Goal: Information Seeking & Learning: Learn about a topic

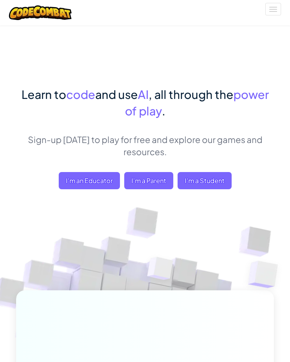
click at [207, 207] on div "Learn to code and use AI , all through the power of play . Sign-up [DATE] to pl…" at bounding box center [145, 280] width 258 height 388
click at [204, 207] on div "Learn to code and use AI , all through the power of play . Sign-up [DATE] to pl…" at bounding box center [145, 280] width 258 height 388
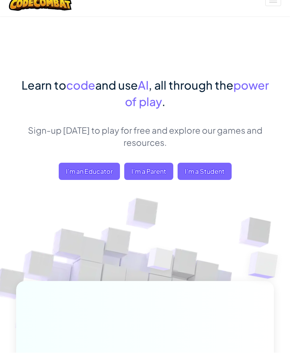
scroll to position [10, 0]
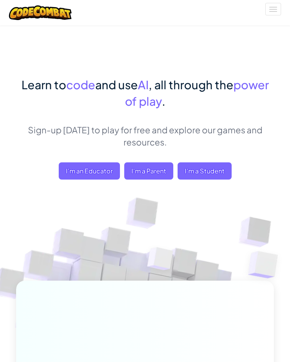
click at [210, 172] on span "I'm a Student" at bounding box center [205, 170] width 54 height 17
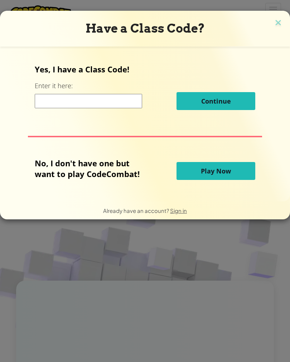
click at [96, 97] on input at bounding box center [88, 101] width 107 height 14
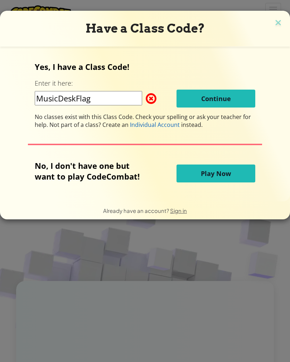
type input "MusicDeskFlag"
click at [209, 87] on div "Yes, I have a Class Code! Enter it here: MusicDeskFlag Continue No classes exis…" at bounding box center [145, 94] width 221 height 67
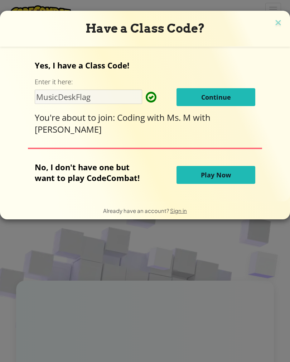
scroll to position [0, 14]
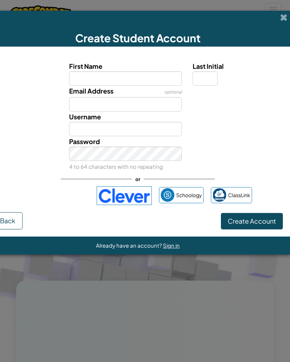
click at [37, 65] on div "First Name Last Initial" at bounding box center [137, 73] width 297 height 25
click at [156, 77] on input "First Name" at bounding box center [125, 78] width 113 height 14
type input "Kippster"
click at [83, 122] on input "Username" at bounding box center [125, 129] width 113 height 14
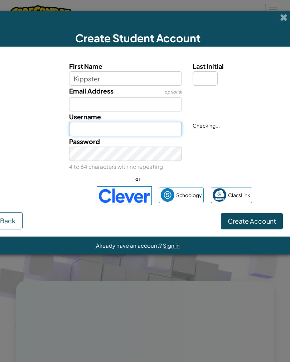
type input "Kippster"
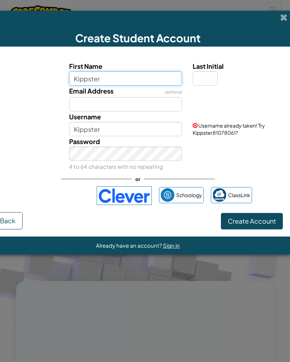
click at [149, 77] on input "Kippster" at bounding box center [125, 78] width 113 height 14
type input "K"
type input "Gael"
click at [204, 74] on input "Last Initial" at bounding box center [205, 78] width 25 height 14
type input "Gael"
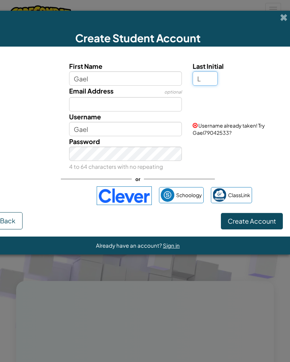
type input "L"
click at [118, 131] on input "Gael" at bounding box center [125, 129] width 113 height 14
type input "G"
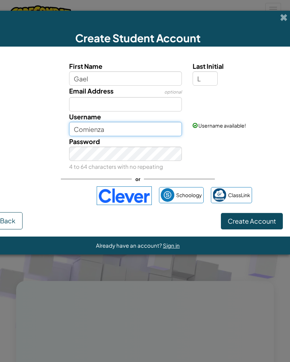
click at [107, 122] on input "Comienza" at bounding box center [125, 129] width 113 height 14
click at [120, 125] on input "Comienza" at bounding box center [125, 129] width 113 height 14
type input "C"
click at [115, 127] on input "C" at bounding box center [125, 129] width 113 height 14
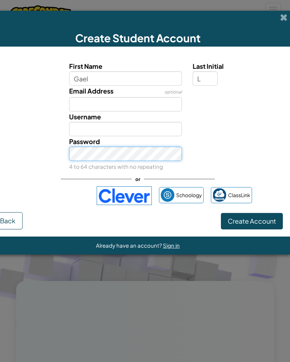
click at [252, 221] on button "Create Account" at bounding box center [252, 221] width 62 height 16
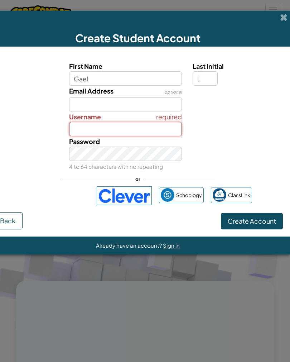
click at [144, 132] on input "Username" at bounding box center [125, 129] width 113 height 14
type input "KippsterGL"
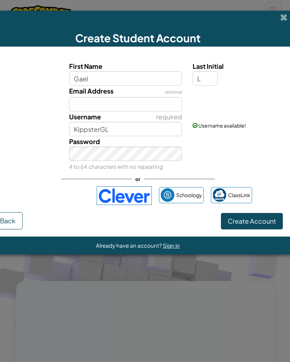
click at [272, 218] on span "Create Account" at bounding box center [252, 221] width 48 height 8
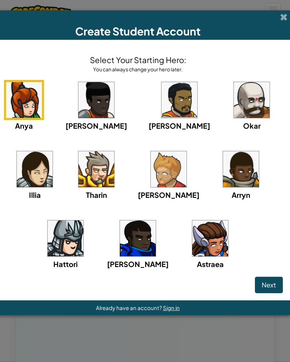
scroll to position [10, 0]
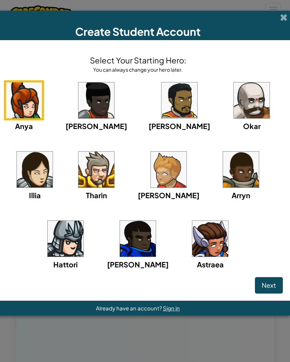
click at [67, 246] on img at bounding box center [66, 239] width 36 height 36
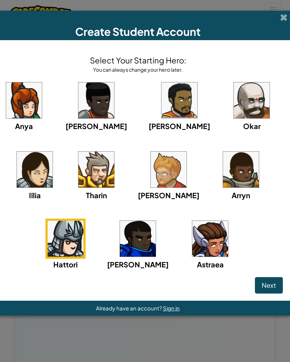
click at [229, 179] on img at bounding box center [241, 169] width 36 height 36
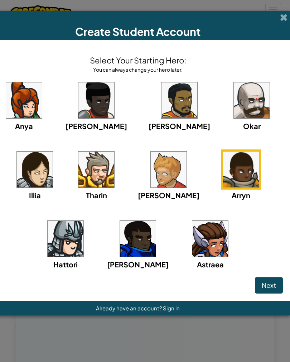
click at [78, 243] on img at bounding box center [66, 239] width 36 height 36
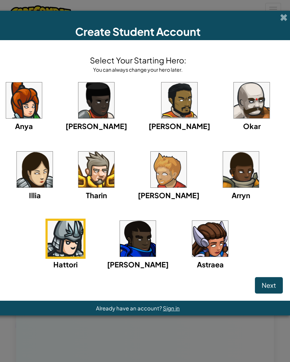
click at [272, 281] on span "Next" at bounding box center [269, 285] width 14 height 8
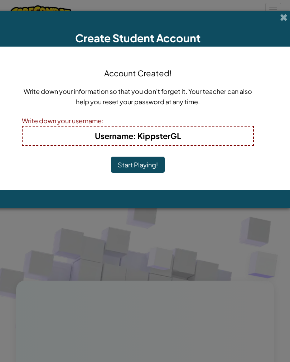
click at [239, 133] on h4 "Username : KippsterGL" at bounding box center [138, 135] width 216 height 11
click at [246, 130] on h4 "Username : KippsterGL" at bounding box center [138, 135] width 216 height 11
click at [242, 131] on h4 "Username : KippsterGL" at bounding box center [138, 135] width 216 height 11
click at [156, 165] on button "Start Playing!" at bounding box center [138, 164] width 54 height 16
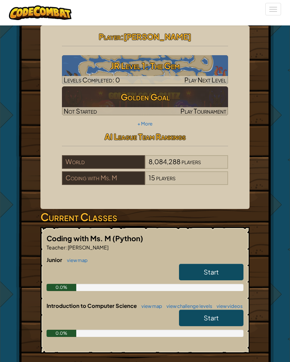
click at [227, 268] on link "Start" at bounding box center [211, 272] width 64 height 16
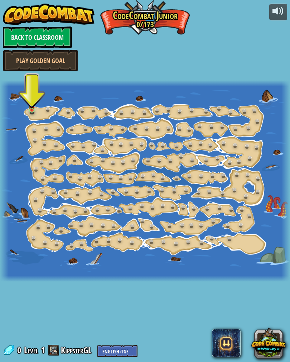
click at [32, 103] on img at bounding box center [32, 105] width 6 height 11
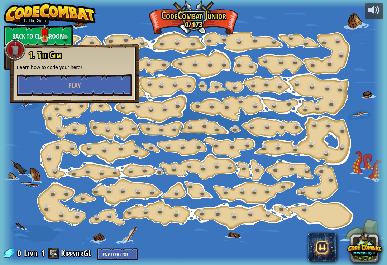
click at [36, 39] on link "Back to Classroom" at bounding box center [38, 35] width 69 height 21
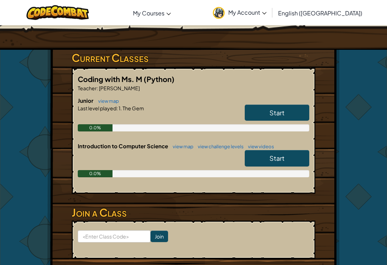
scroll to position [107, 0]
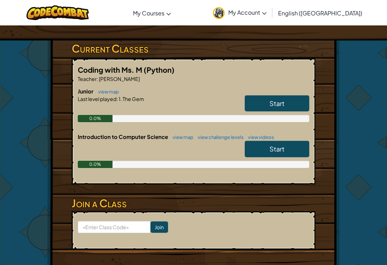
click at [263, 153] on link "Start" at bounding box center [277, 149] width 64 height 16
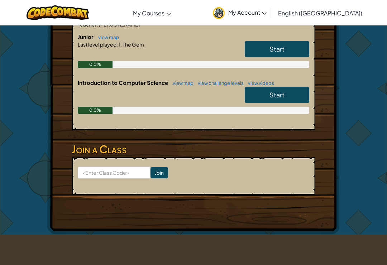
scroll to position [164, 0]
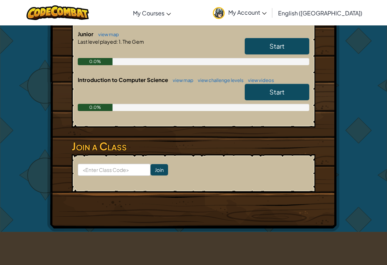
click at [255, 55] on div "Start" at bounding box center [273, 48] width 72 height 20
click at [261, 43] on link "Start" at bounding box center [277, 46] width 64 height 16
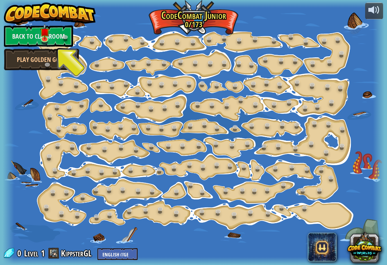
scroll to position [175, 0]
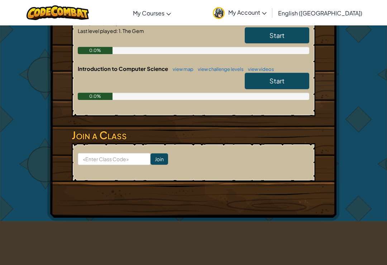
click at [264, 36] on link "Start" at bounding box center [277, 35] width 64 height 16
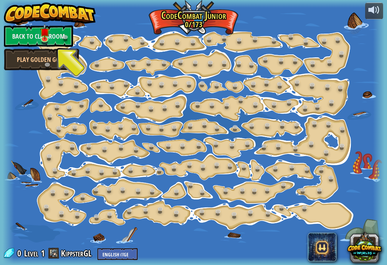
click at [27, 37] on link "Back to Classroom" at bounding box center [38, 35] width 69 height 21
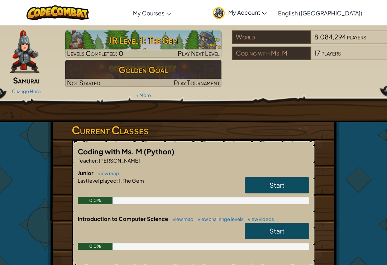
scroll to position [27, 0]
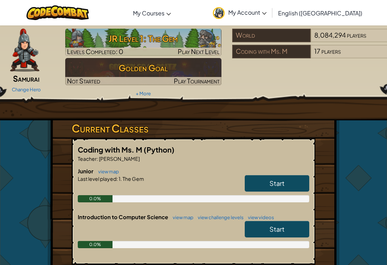
click at [283, 179] on span "Start" at bounding box center [276, 183] width 15 height 8
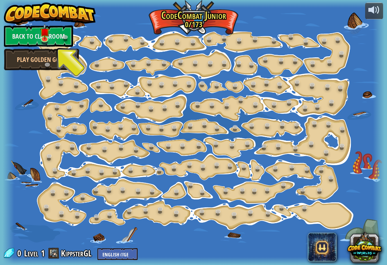
click at [43, 33] on img at bounding box center [44, 32] width 9 height 16
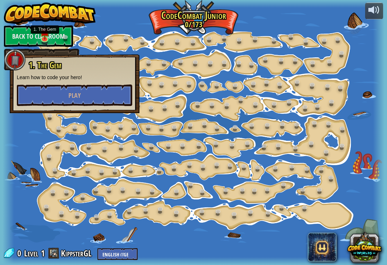
click at [87, 103] on button "Play" at bounding box center [74, 95] width 115 height 21
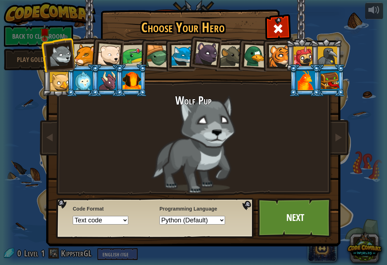
click at [179, 58] on div at bounding box center [182, 56] width 22 height 22
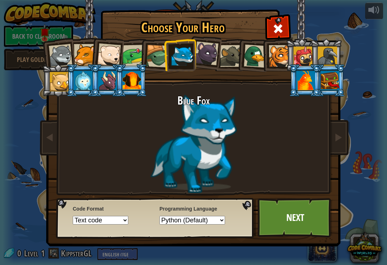
click at [290, 233] on link "Next" at bounding box center [294, 217] width 75 height 39
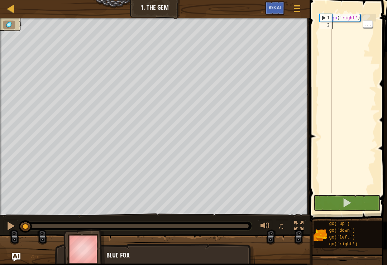
click at [290, 117] on div "go ( 'right' )" at bounding box center [353, 110] width 46 height 193
click at [290, 105] on div "go ( 'right' )" at bounding box center [353, 110] width 46 height 193
type textarea "go('right')"
click at [290, 95] on div "go ( 'right' )" at bounding box center [353, 110] width 46 height 193
click at [290, 101] on span at bounding box center [348, 100] width 83 height 243
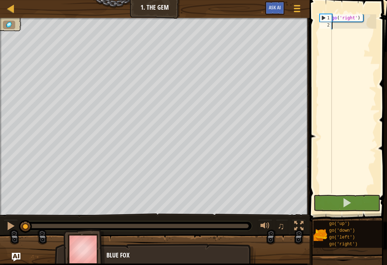
scroll to position [4, 0]
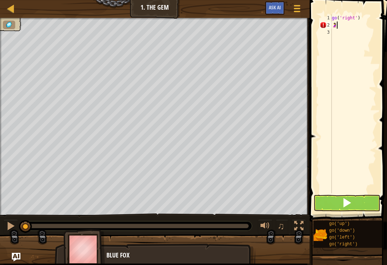
click at [290, 109] on span at bounding box center [348, 100] width 83 height 243
click at [290, 106] on span at bounding box center [348, 100] width 83 height 243
click at [290, 108] on span at bounding box center [348, 100] width 83 height 243
click at [290, 25] on div "2" at bounding box center [325, 24] width 12 height 7
type textarea "🤰"
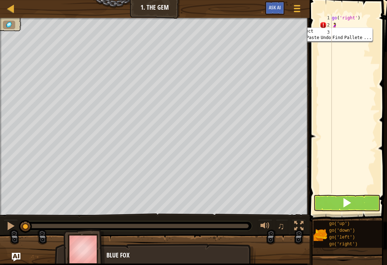
click at [14, 10] on div at bounding box center [10, 8] width 9 height 9
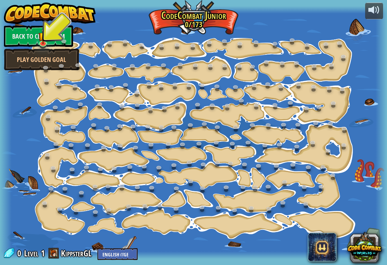
click at [32, 36] on link "Back to Classroom" at bounding box center [38, 35] width 69 height 21
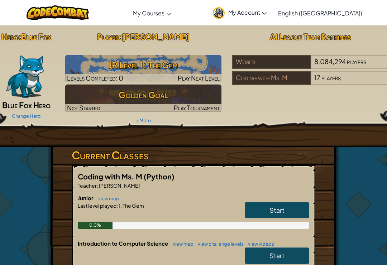
click at [285, 202] on link "Start" at bounding box center [277, 210] width 64 height 16
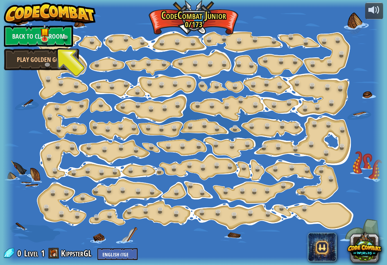
click at [24, 42] on link "Back to Classroom" at bounding box center [38, 35] width 69 height 21
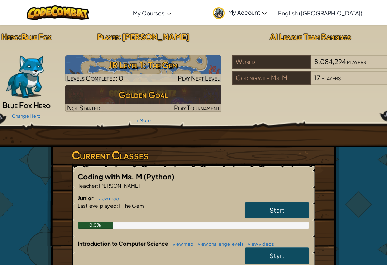
click at [281, 198] on h6 "Junior view map" at bounding box center [193, 198] width 231 height 8
click at [196, 64] on h3 "JR Level 1: The Gem" at bounding box center [143, 65] width 156 height 16
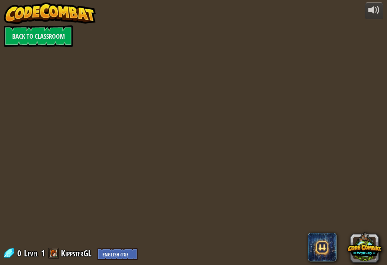
click at [197, 67] on div "powered by Back to Classroom 0 Level 1 KippsterGL English ([GEOGRAPHIC_DATA]) E…" at bounding box center [193, 132] width 387 height 265
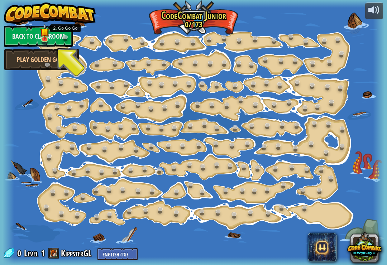
click at [62, 39] on link at bounding box center [67, 38] width 14 height 11
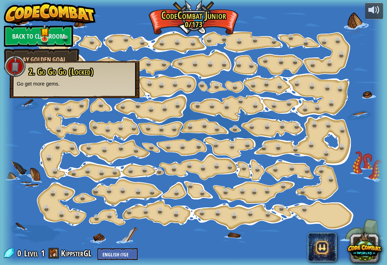
click at [76, 68] on span "2. Go Go Go (Locked)" at bounding box center [61, 72] width 64 height 12
click at [98, 79] on div "2. Go Go Go (Locked) Go get more gems." at bounding box center [74, 77] width 115 height 20
click at [57, 34] on link "Back to Classroom" at bounding box center [38, 35] width 69 height 21
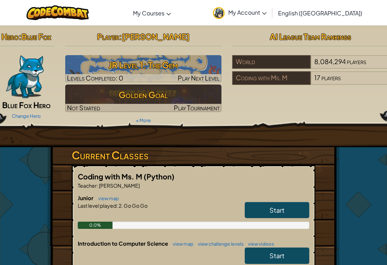
click at [290, 212] on link "Start" at bounding box center [277, 210] width 64 height 16
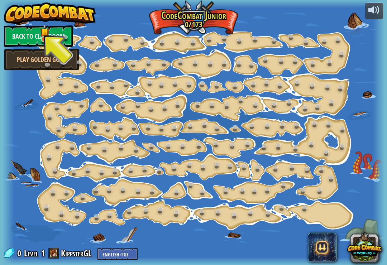
click at [49, 32] on link "Back to Classroom" at bounding box center [38, 35] width 69 height 21
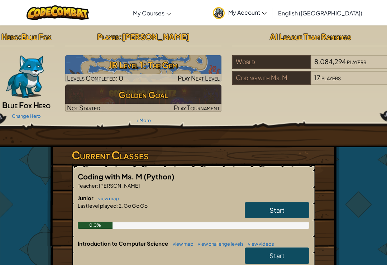
click at [289, 211] on link "Start" at bounding box center [277, 210] width 64 height 16
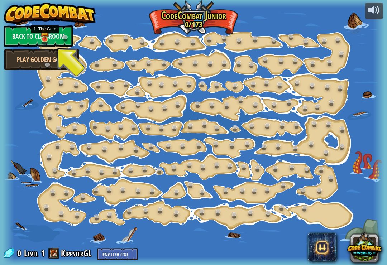
click at [47, 35] on img at bounding box center [44, 32] width 9 height 16
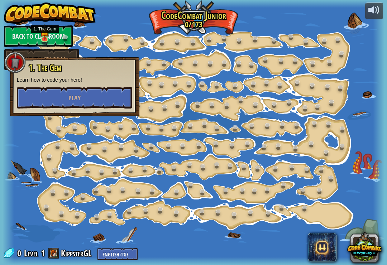
click at [79, 100] on span "Play" at bounding box center [74, 97] width 12 height 9
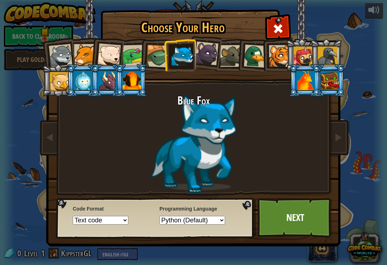
click at [288, 220] on link "Next" at bounding box center [294, 217] width 75 height 39
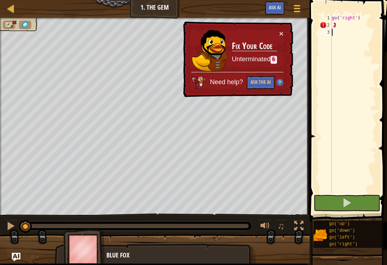
type textarea "🤰"
click at [290, 28] on div "go ( 'right' ) 🤰" at bounding box center [353, 110] width 46 height 193
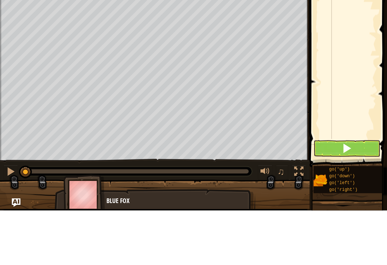
scroll to position [4, 0]
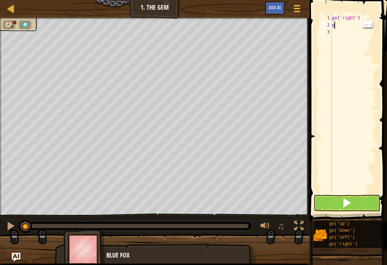
click at [290, 25] on div "go ( 'right' ) g" at bounding box center [353, 110] width 46 height 193
type textarea "go"
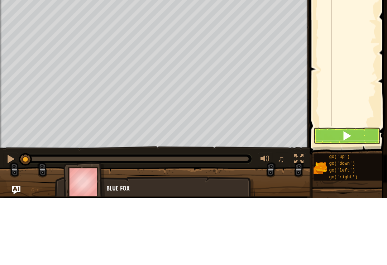
type textarea "g"
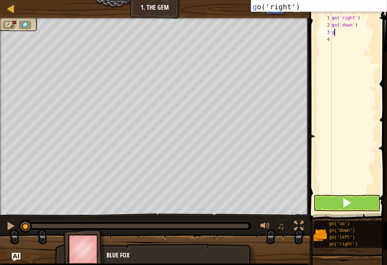
click at [290, 8] on div "g o('up') press enter g o('down') press enter g o('left') press enter g o('righ…" at bounding box center [318, 1] width 135 height 64
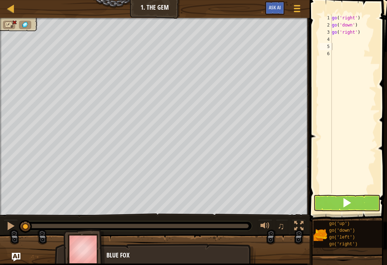
click at [290, 200] on button at bounding box center [346, 203] width 67 height 16
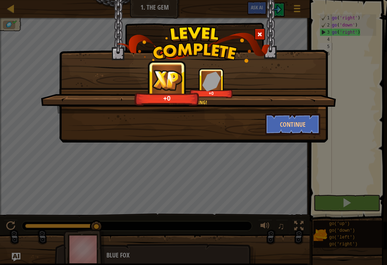
click at [290, 126] on button "Continue" at bounding box center [293, 124] width 56 height 21
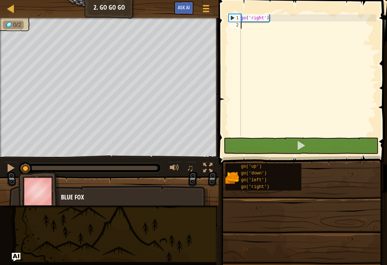
click at [290, 263] on span at bounding box center [301, 262] width 163 height 212
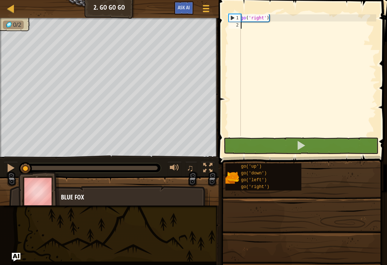
scroll to position [4, 0]
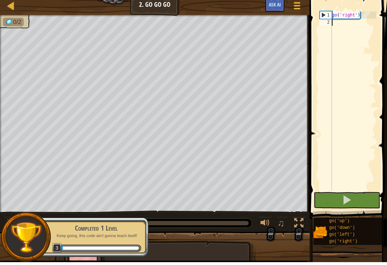
click at [290, 14] on div "1" at bounding box center [326, 17] width 12 height 7
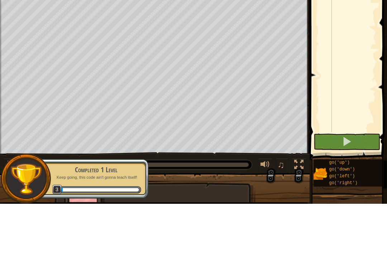
type textarea "ggo('right')"
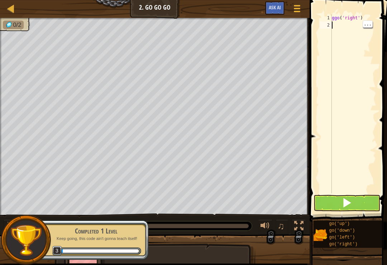
click at [290, 17] on div "ggo ( 'right' )" at bounding box center [353, 110] width 46 height 193
type textarea "go('right')"
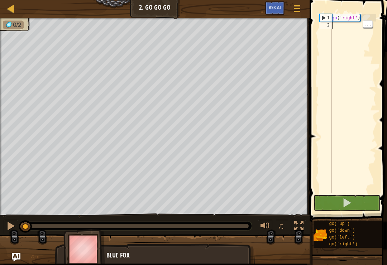
type textarea "g"
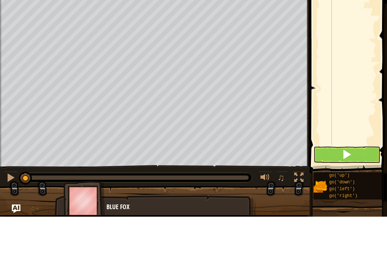
type textarea "g"
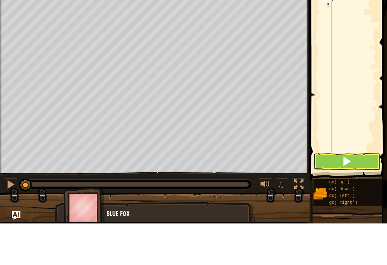
type textarea "g"
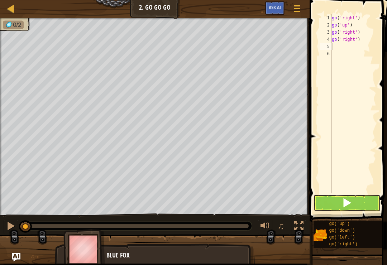
click at [290, 203] on span at bounding box center [347, 203] width 10 height 10
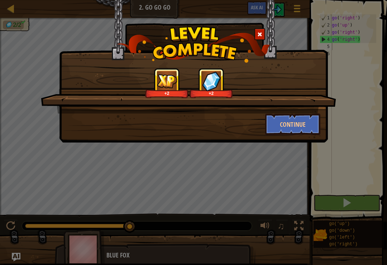
click at [290, 127] on button "Continue" at bounding box center [293, 124] width 56 height 21
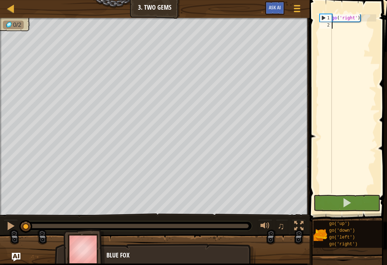
click at [290, 23] on div "2" at bounding box center [325, 24] width 12 height 7
click at [290, 28] on div "go ( 'right' )" at bounding box center [353, 110] width 46 height 193
click at [290, 24] on div "go ( 'right' )" at bounding box center [353, 110] width 46 height 193
type textarea "go('right')"
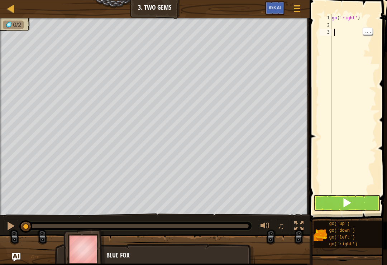
click at [290, 33] on div "3" at bounding box center [325, 32] width 12 height 7
click at [290, 46] on div "go ( 'right' )" at bounding box center [353, 110] width 46 height 193
click at [290, 47] on div "go ( 'right' )" at bounding box center [353, 110] width 46 height 193
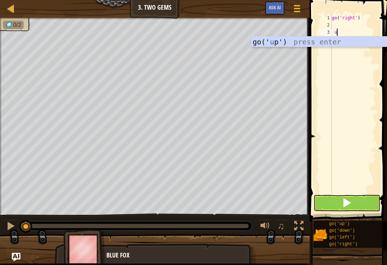
scroll to position [4, 0]
click at [290, 34] on div "3" at bounding box center [325, 32] width 12 height 7
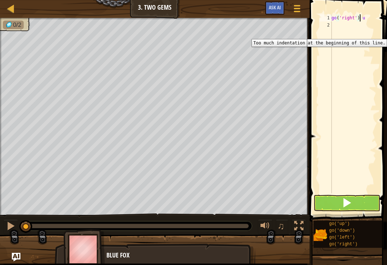
type textarea "go('right' u"
type textarea "g"
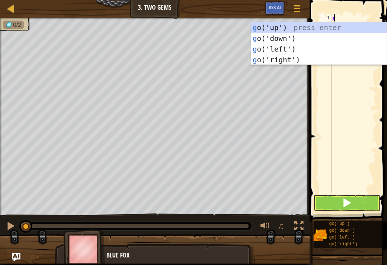
type textarea "go"
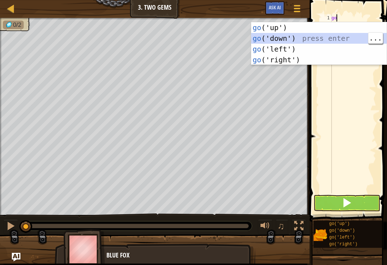
click at [290, 29] on div "go ('up') press enter go ('down') press enter go ('left') press enter go ('righ…" at bounding box center [318, 54] width 135 height 64
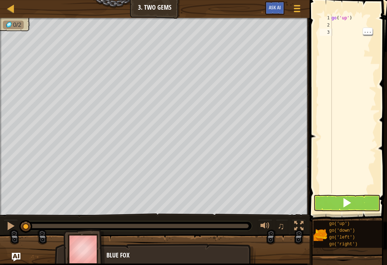
click at [290, 210] on button at bounding box center [346, 203] width 67 height 16
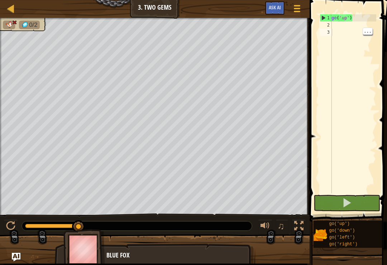
click at [290, 208] on button at bounding box center [346, 203] width 67 height 16
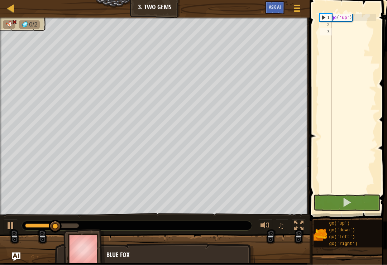
type textarea "g"
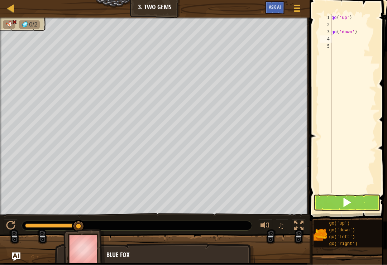
type textarea "g"
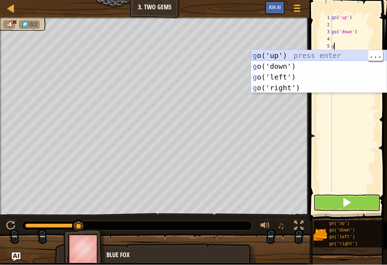
click at [290, 52] on div "g o('up') press enter g o('down') press enter g o('left') press enter g o('righ…" at bounding box center [318, 82] width 135 height 64
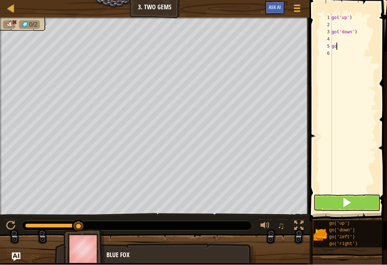
type textarea "g"
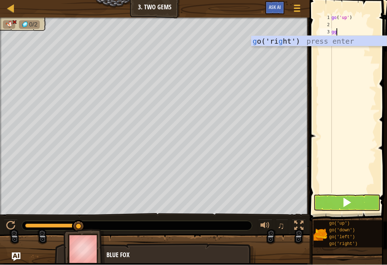
type textarea "g"
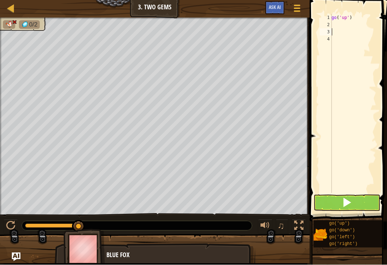
type textarea "g"
click at [290, 73] on div "go ( 'up' ) go ( 'right' )" at bounding box center [353, 110] width 46 height 193
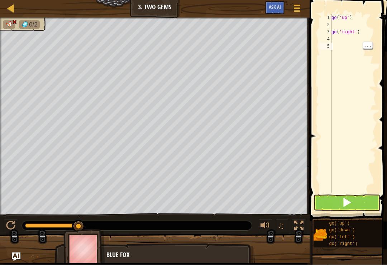
click at [290, 45] on div "go ( 'up' ) go ( 'right' )" at bounding box center [353, 110] width 46 height 193
click at [290, 41] on div "go ( 'up' ) go ( 'right' )" at bounding box center [353, 110] width 46 height 193
click at [290, 45] on span at bounding box center [348, 100] width 83 height 243
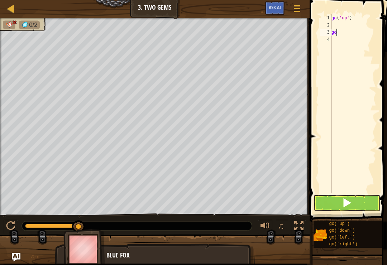
type textarea "g"
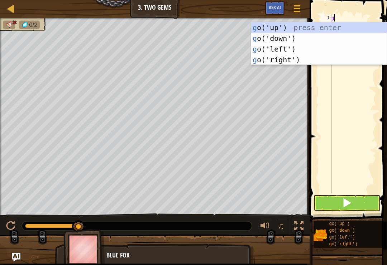
type textarea "go"
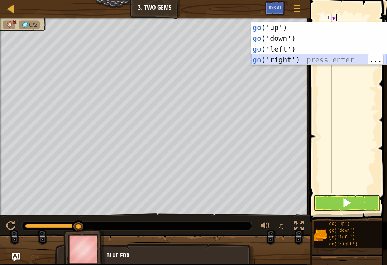
click at [290, 57] on div "go ('up') press enter go ('down') press enter go ('left') press enter go ('righ…" at bounding box center [318, 54] width 135 height 64
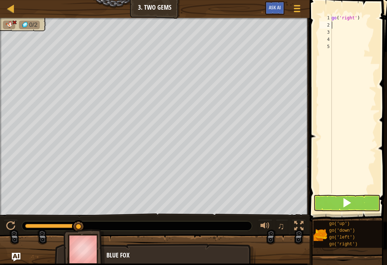
type textarea "go('right')"
click at [290, 75] on div "go ( 'right' )" at bounding box center [353, 110] width 46 height 193
click at [290, 16] on div "go ( 'right' )" at bounding box center [353, 110] width 46 height 193
click at [290, 15] on div "go ( 'right' )" at bounding box center [353, 110] width 46 height 193
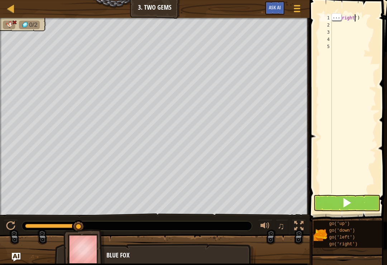
scroll to position [4, 3]
click at [290, 209] on button at bounding box center [346, 203] width 67 height 16
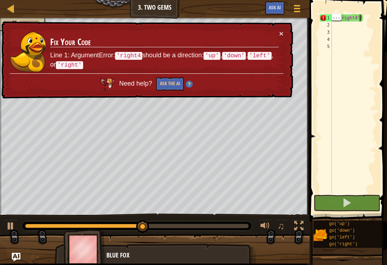
click at [290, 17] on div "go ( 'right4' )" at bounding box center [353, 110] width 46 height 193
click at [290, 16] on div "go ( 'right4' )" at bounding box center [353, 110] width 46 height 193
click at [290, 18] on div "go ( 'right4' )" at bounding box center [353, 110] width 46 height 193
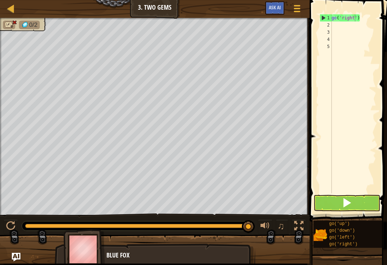
click at [290, 202] on span at bounding box center [347, 203] width 10 height 10
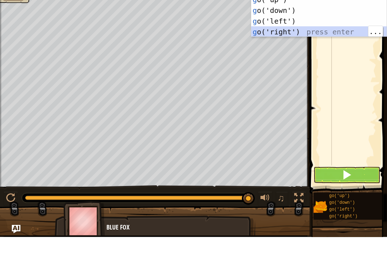
type textarea "go('right')"
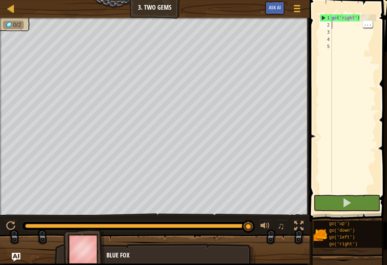
type textarea "go('right')"
click at [290, 59] on div "go ( 'right' )" at bounding box center [353, 110] width 46 height 193
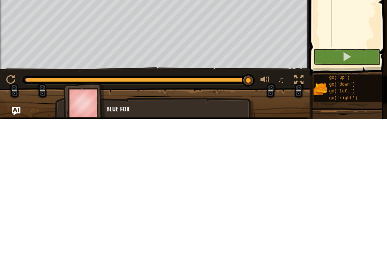
click at [290, 195] on button at bounding box center [346, 203] width 67 height 16
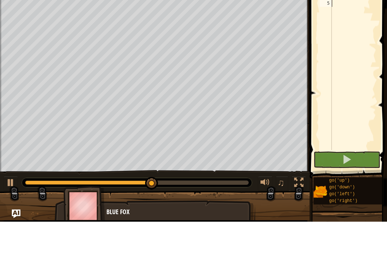
scroll to position [0, 0]
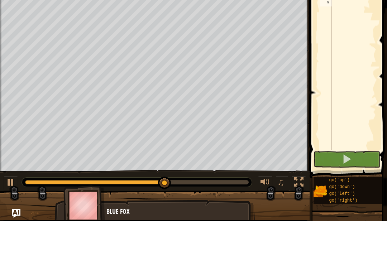
type textarea "g"
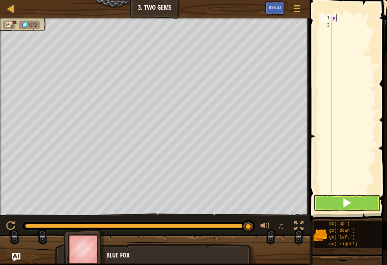
type textarea "g"
click at [290, 107] on div "go ( 'down' )" at bounding box center [353, 110] width 46 height 193
click at [290, 112] on span at bounding box center [348, 100] width 83 height 243
